Goal: Complete application form: Complete application form

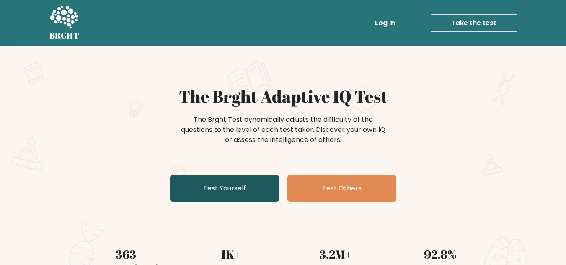
click at [221, 181] on link "Test Yourself" at bounding box center [224, 188] width 109 height 27
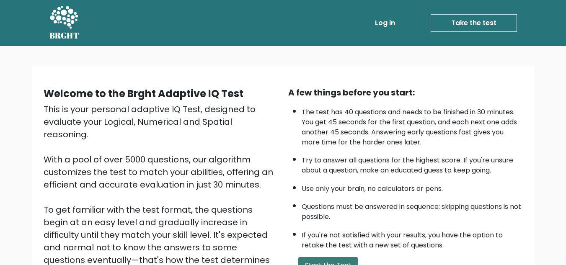
click at [346, 263] on button "Start the Test" at bounding box center [327, 265] width 59 height 17
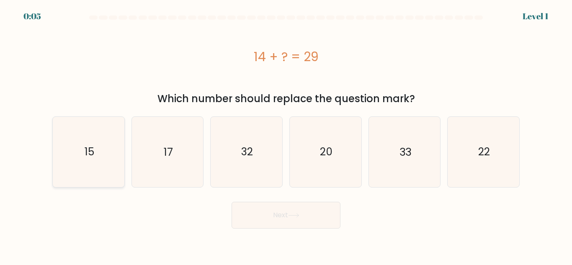
click at [105, 155] on icon "15" at bounding box center [89, 152] width 70 height 70
click at [286, 135] on input "a. 15" at bounding box center [286, 134] width 0 height 2
radio input "true"
click at [243, 212] on button "Next" at bounding box center [286, 215] width 109 height 27
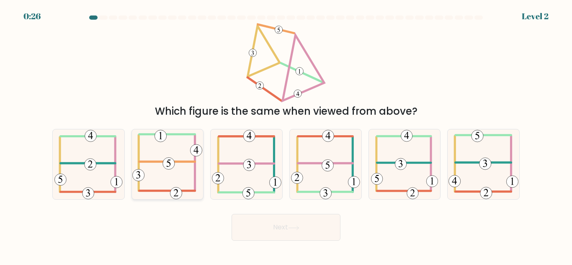
click at [185, 173] on icon at bounding box center [167, 164] width 70 height 70
click at [286, 135] on input "b." at bounding box center [286, 134] width 0 height 2
radio input "true"
click at [247, 217] on button "Next" at bounding box center [286, 227] width 109 height 27
click at [260, 222] on button "Next" at bounding box center [286, 227] width 109 height 27
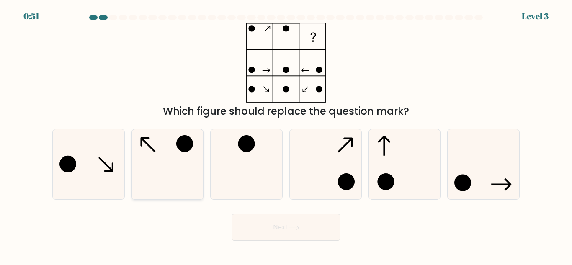
click at [186, 141] on circle at bounding box center [184, 143] width 15 height 15
click at [286, 135] on input "b." at bounding box center [286, 134] width 0 height 2
radio input "true"
click at [291, 217] on button "Next" at bounding box center [286, 227] width 109 height 27
click at [243, 218] on button "Next" at bounding box center [286, 227] width 109 height 27
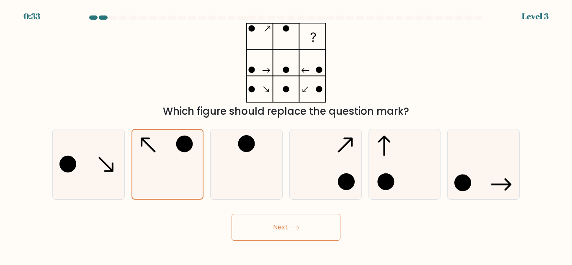
click at [243, 218] on button "Next" at bounding box center [286, 227] width 109 height 27
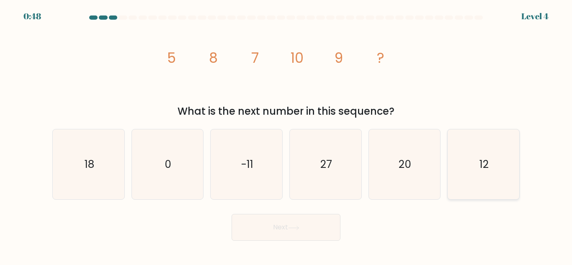
click at [473, 172] on icon "12" at bounding box center [484, 164] width 70 height 70
click at [286, 135] on input "f. 12" at bounding box center [286, 134] width 0 height 2
radio input "true"
click at [276, 217] on button "Next" at bounding box center [286, 227] width 109 height 27
click at [319, 241] on button "Next" at bounding box center [286, 227] width 109 height 27
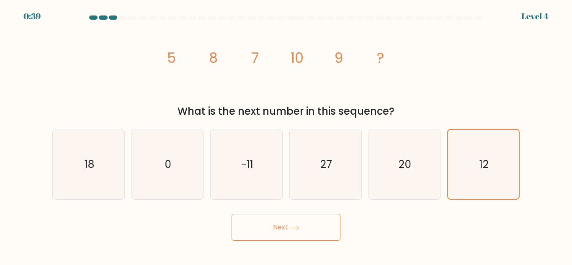
click at [308, 237] on button "Next" at bounding box center [286, 227] width 109 height 27
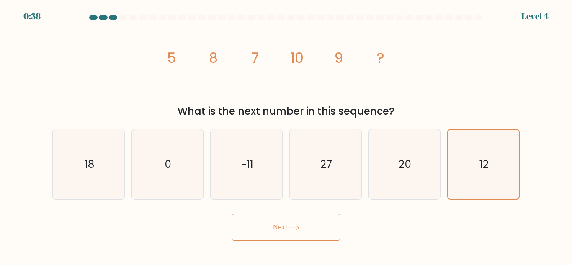
click at [308, 237] on button "Next" at bounding box center [286, 227] width 109 height 27
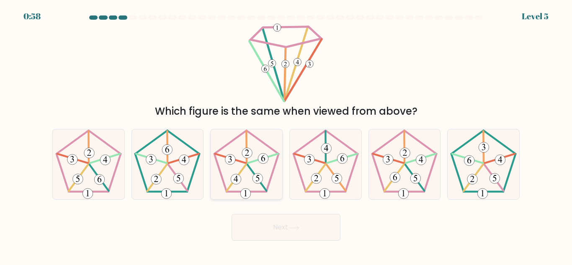
click at [248, 190] on 646 at bounding box center [245, 193] width 10 height 10
click at [286, 135] on input "c." at bounding box center [286, 134] width 0 height 2
radio input "true"
click at [250, 224] on button "Next" at bounding box center [286, 227] width 109 height 27
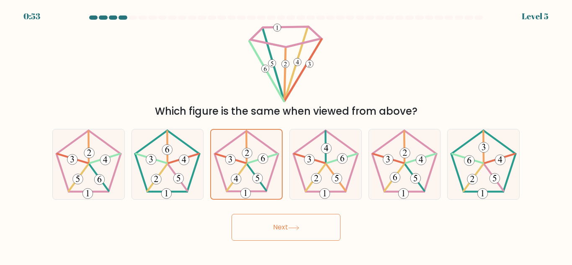
click at [250, 224] on button "Next" at bounding box center [286, 227] width 109 height 27
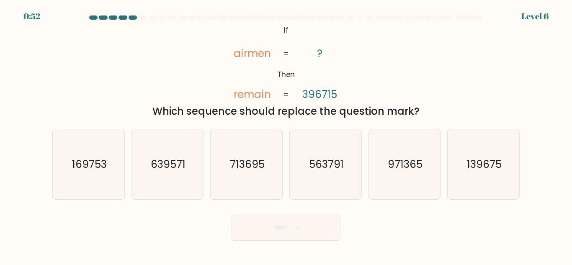
click at [250, 224] on button "Next" at bounding box center [286, 227] width 109 height 27
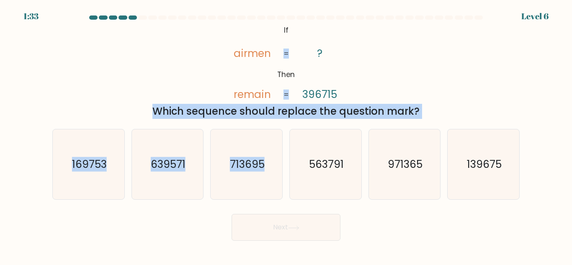
drag, startPoint x: 273, startPoint y: 140, endPoint x: 383, endPoint y: 68, distance: 130.7
click at [383, 68] on form "If ?" at bounding box center [286, 127] width 572 height 225
click at [383, 68] on div "@import url('https://fonts.googleapis.com/css?family=Abril+Fatface:400,100,100i…" at bounding box center [285, 71] width 477 height 96
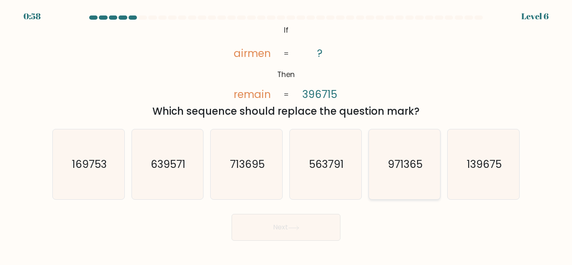
click at [419, 173] on icon "971365" at bounding box center [404, 164] width 70 height 70
click at [286, 135] on input "e. 971365" at bounding box center [286, 134] width 0 height 2
radio input "true"
click at [315, 227] on button "Next" at bounding box center [286, 227] width 109 height 27
